Goal: Task Accomplishment & Management: Use online tool/utility

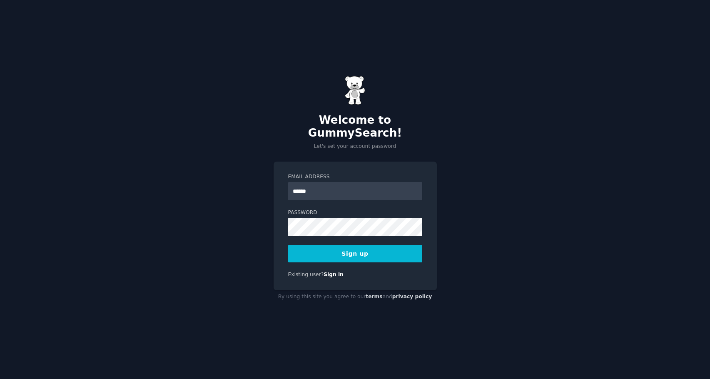
type input "**********"
click at [386, 253] on button "Sign up" at bounding box center [355, 253] width 134 height 17
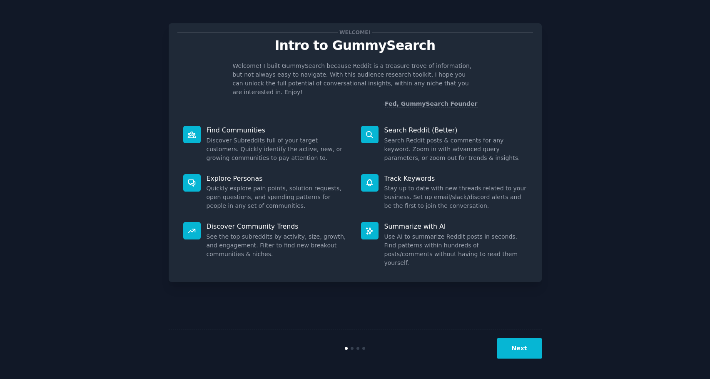
click at [515, 352] on button "Next" at bounding box center [519, 348] width 45 height 20
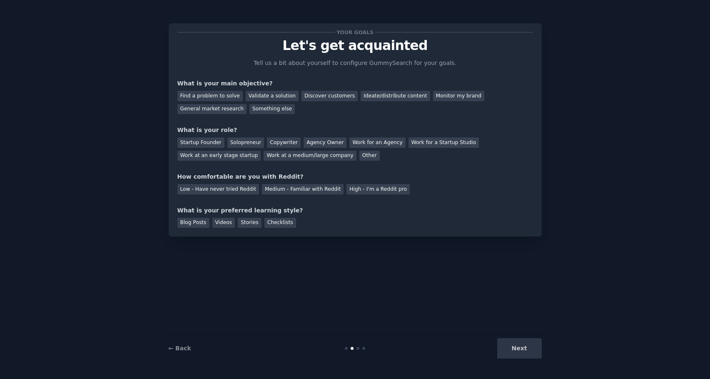
click at [518, 349] on div "Next" at bounding box center [479, 348] width 124 height 20
click at [521, 349] on div "Next" at bounding box center [479, 348] width 124 height 20
click at [228, 95] on div "Find a problem to solve" at bounding box center [209, 96] width 65 height 10
click at [214, 145] on div "Startup Founder" at bounding box center [200, 142] width 47 height 10
click at [267, 189] on div "Medium - Familiar with Reddit" at bounding box center [303, 189] width 82 height 10
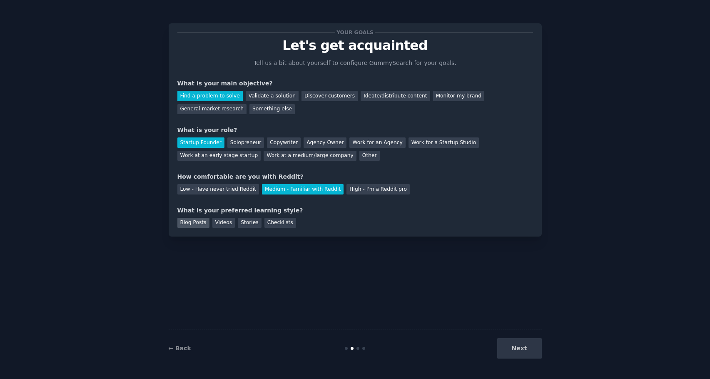
click at [199, 223] on div "Blog Posts" at bounding box center [193, 223] width 32 height 10
click at [523, 348] on button "Next" at bounding box center [519, 348] width 45 height 20
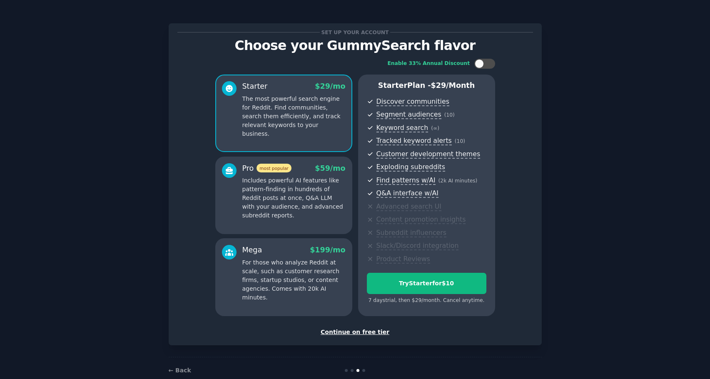
click at [341, 335] on div "Continue on free tier" at bounding box center [355, 332] width 356 height 9
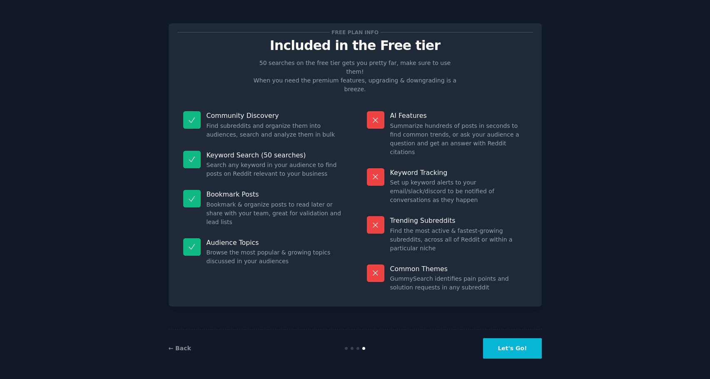
click at [510, 345] on button "Let's Go!" at bounding box center [512, 348] width 58 height 20
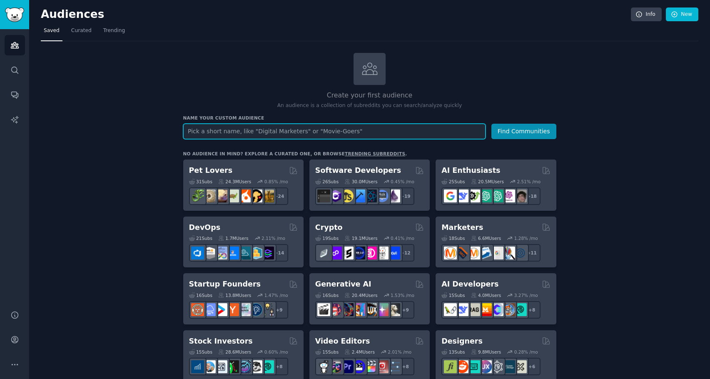
click at [361, 132] on input "text" at bounding box center [334, 131] width 302 height 15
click at [197, 132] on input "text" at bounding box center [334, 131] width 302 height 15
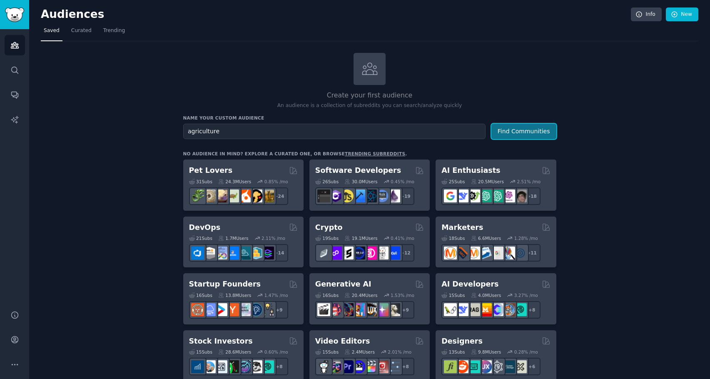
click at [520, 134] on button "Find Communities" at bounding box center [523, 131] width 65 height 15
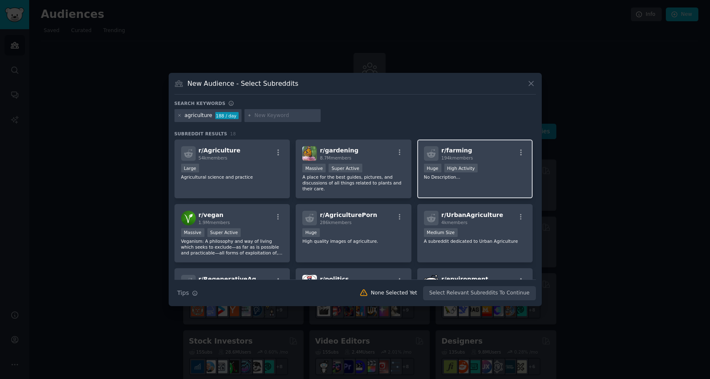
click at [483, 154] on div "r/ farming 194k members" at bounding box center [475, 153] width 102 height 15
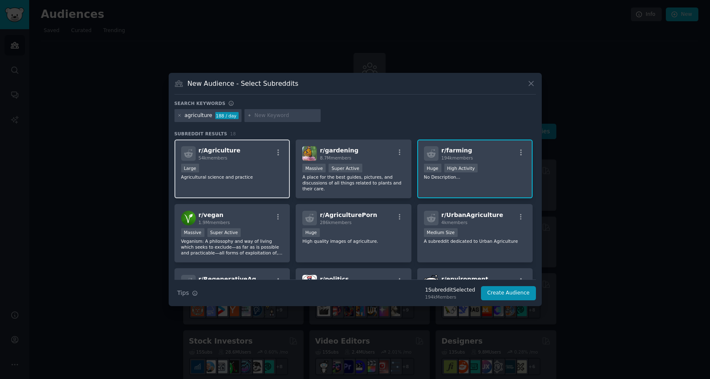
click at [246, 162] on div "r/ Agriculture 54k members Large Agricultural science and practice" at bounding box center [232, 168] width 116 height 59
click at [532, 86] on icon at bounding box center [531, 83] width 9 height 9
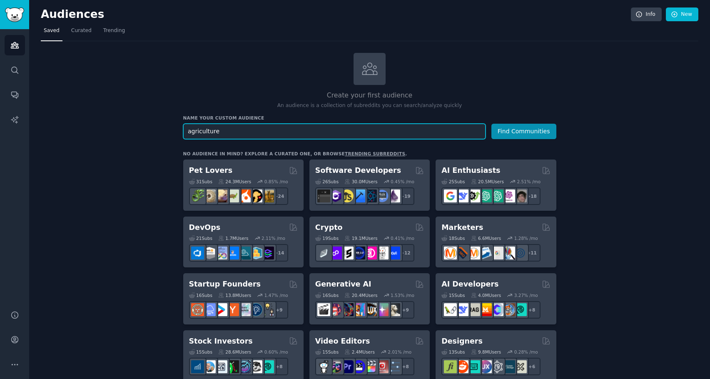
click at [359, 133] on input "agriculture" at bounding box center [334, 131] width 302 height 15
type input "land survey"
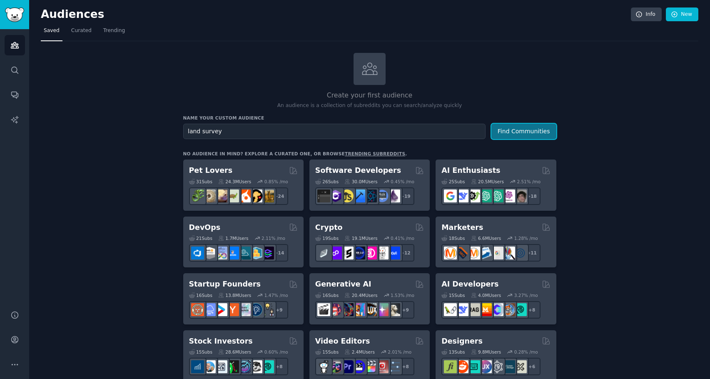
click at [530, 134] on button "Find Communities" at bounding box center [523, 131] width 65 height 15
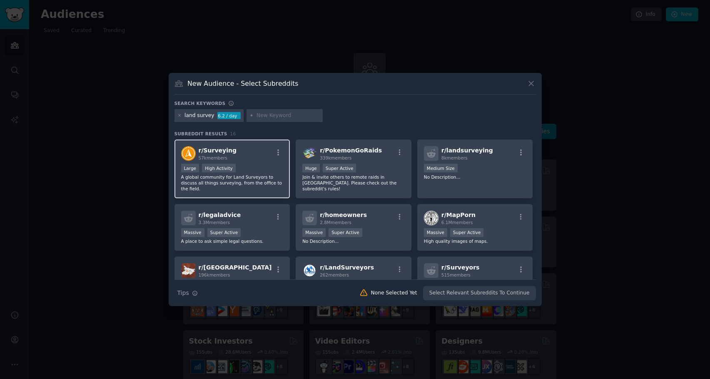
click at [249, 160] on div "r/ Surveying 57k members" at bounding box center [232, 153] width 102 height 15
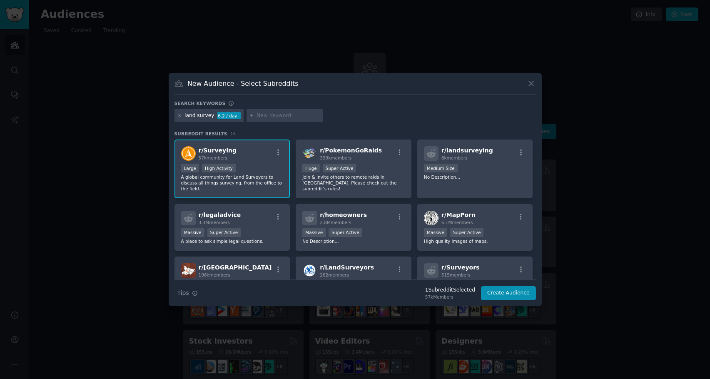
click at [275, 112] on input "text" at bounding box center [287, 115] width 63 height 7
type input "topography"
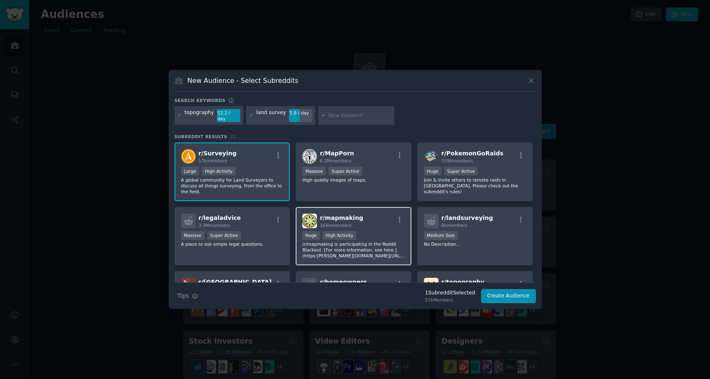
click at [374, 218] on div "r/ mapmaking 164k members" at bounding box center [353, 221] width 102 height 15
click at [346, 114] on input "text" at bounding box center [359, 115] width 63 height 7
type input "gis map"
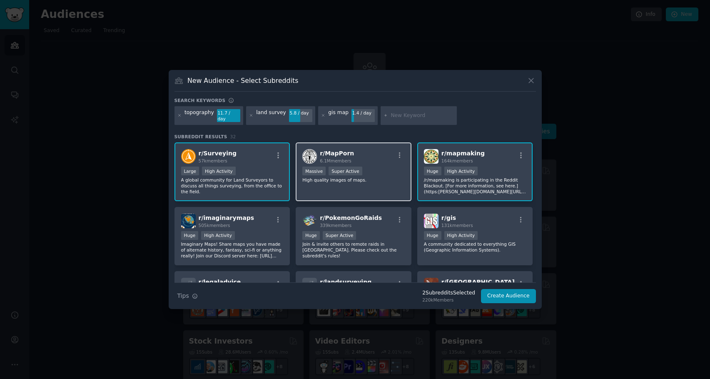
click at [378, 150] on div "r/ MapPorn 6.1M members" at bounding box center [353, 156] width 102 height 15
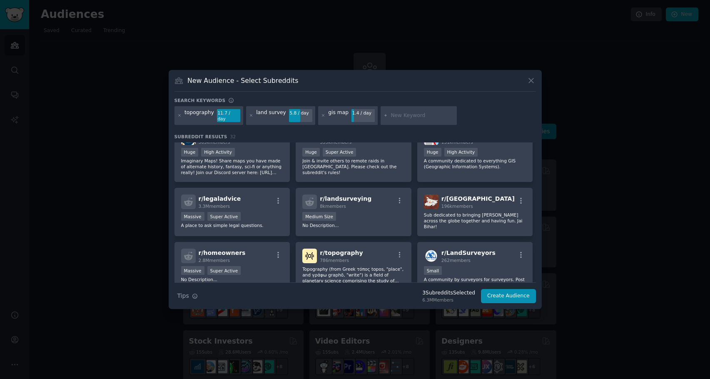
scroll to position [42, 0]
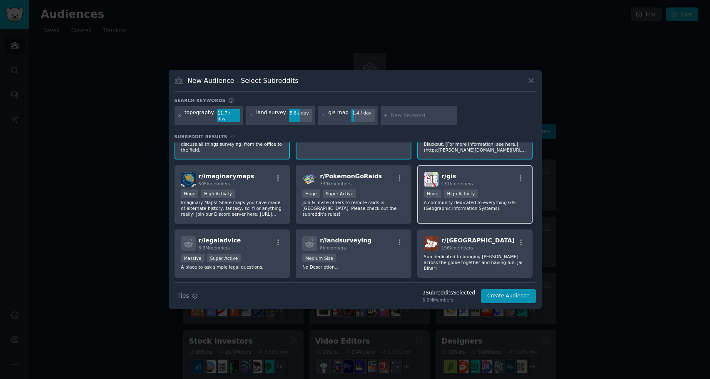
click at [462, 172] on h2 "r/ gis 131k members" at bounding box center [457, 179] width 32 height 15
click at [516, 293] on button "Create Audience" at bounding box center [508, 296] width 55 height 14
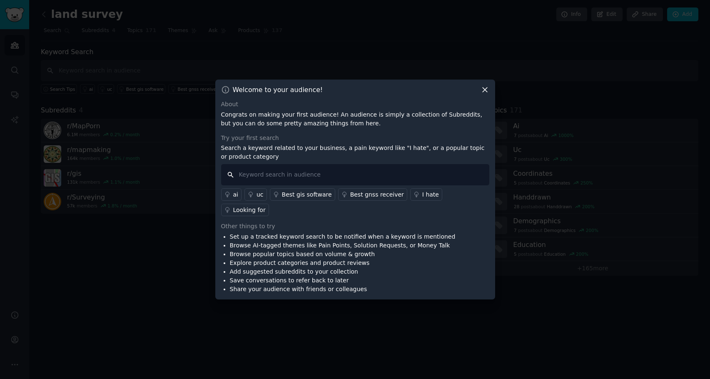
click at [297, 181] on input "text" at bounding box center [355, 174] width 268 height 21
click at [294, 180] on input "text" at bounding box center [355, 174] width 268 height 21
type input "tools"
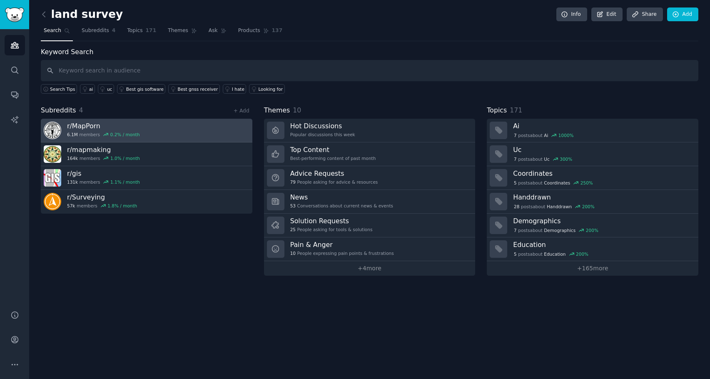
drag, startPoint x: 213, startPoint y: 126, endPoint x: 197, endPoint y: 127, distance: 15.9
click at [197, 127] on link "r/ MapPorn 6.1M members 0.2 % / month" at bounding box center [146, 131] width 211 height 24
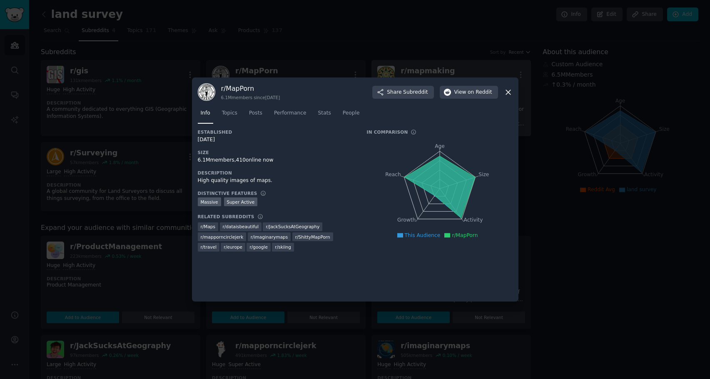
click at [505, 92] on icon at bounding box center [508, 92] width 9 height 9
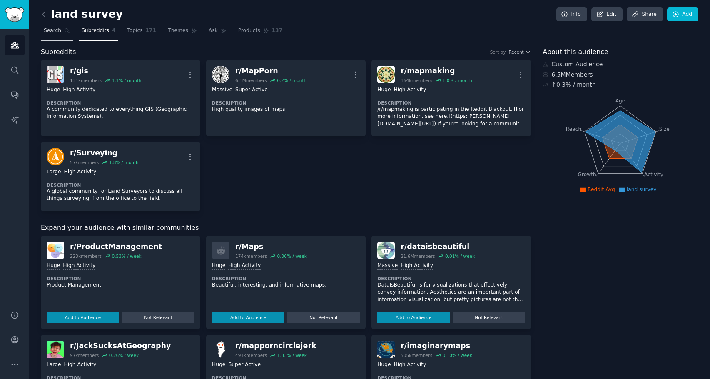
click at [54, 35] on link "Search" at bounding box center [57, 32] width 32 height 17
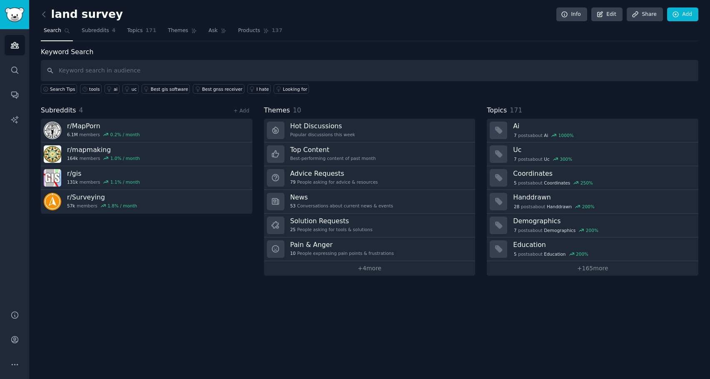
click at [62, 108] on span "Subreddits" at bounding box center [58, 110] width 35 height 10
click at [243, 106] on div "+ Add" at bounding box center [242, 110] width 22 height 9
click at [244, 109] on link "+ Add" at bounding box center [242, 111] width 16 height 6
